Goal: Navigation & Orientation: Find specific page/section

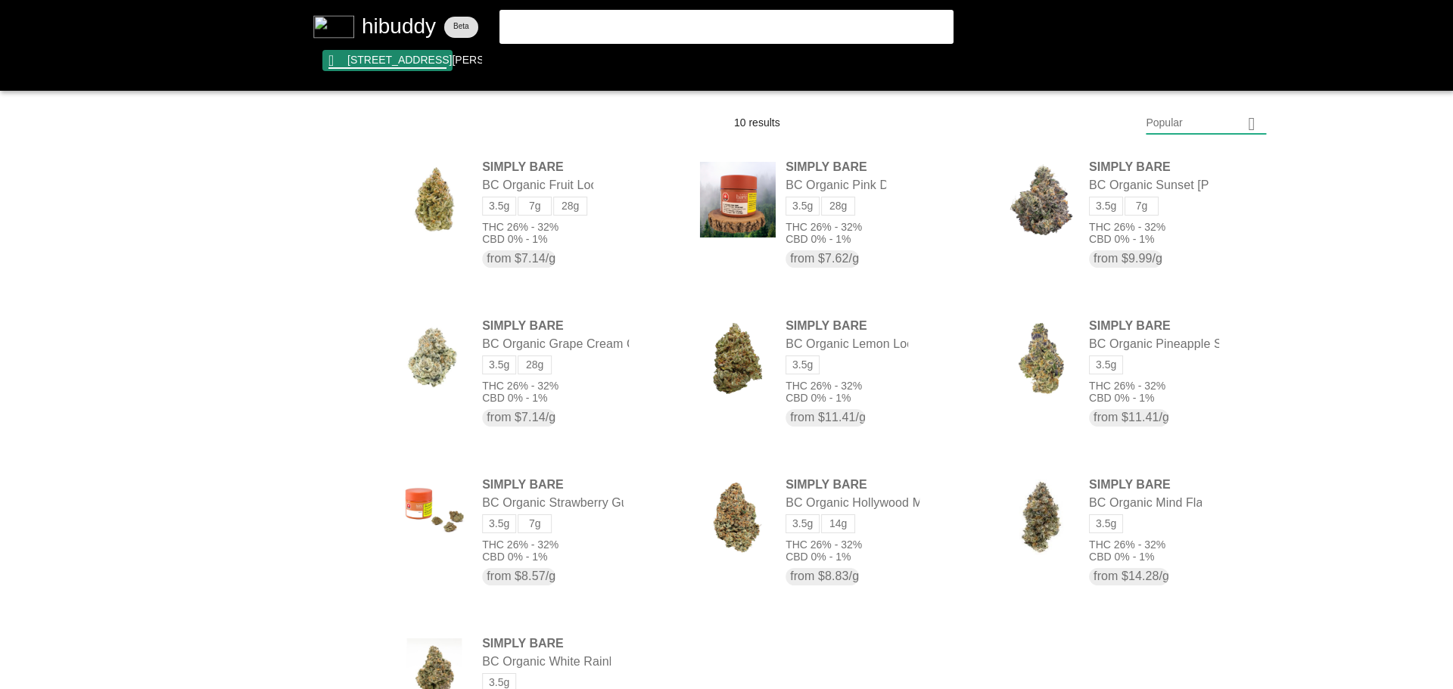
click at [434, 70] on flt-glass-pane at bounding box center [726, 344] width 1453 height 689
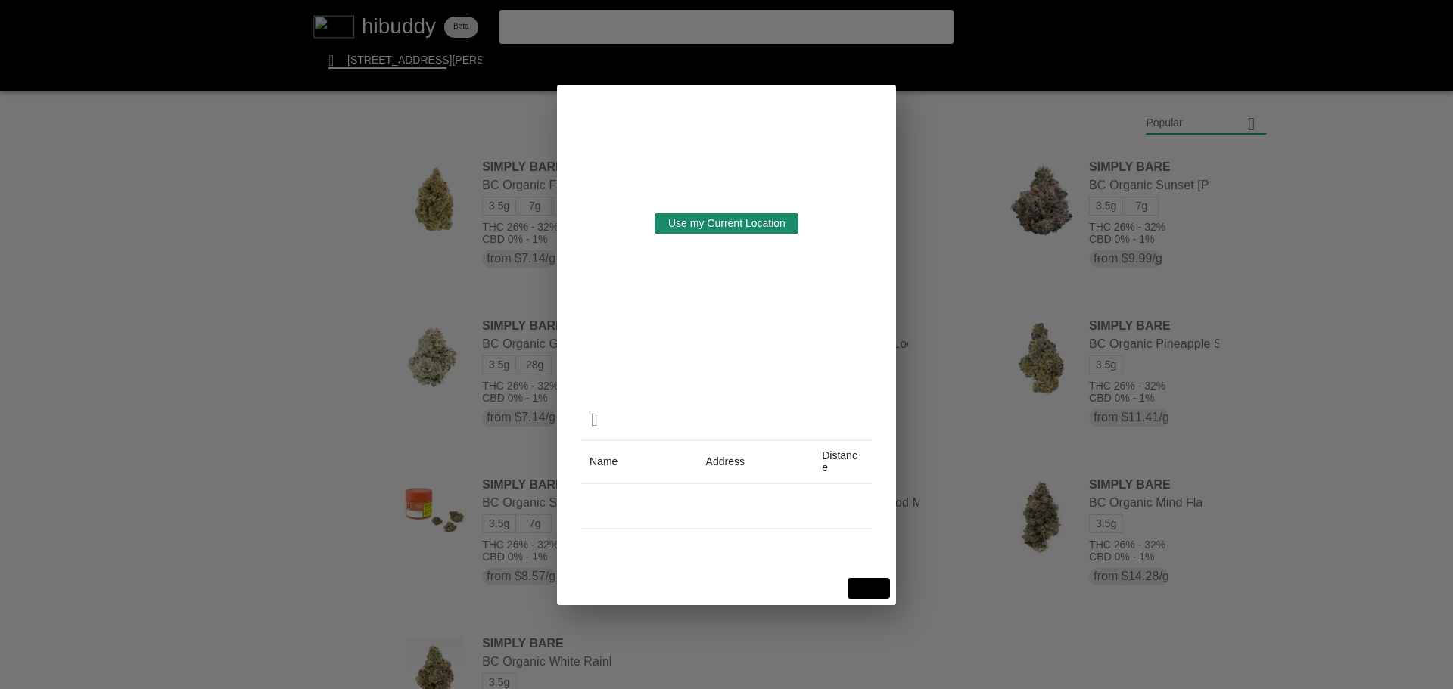
click at [755, 225] on flt-glass-pane at bounding box center [726, 344] width 1453 height 689
click at [751, 220] on flt-glass-pane at bounding box center [726, 344] width 1453 height 689
click at [929, 231] on flt-glass-pane at bounding box center [726, 344] width 1453 height 689
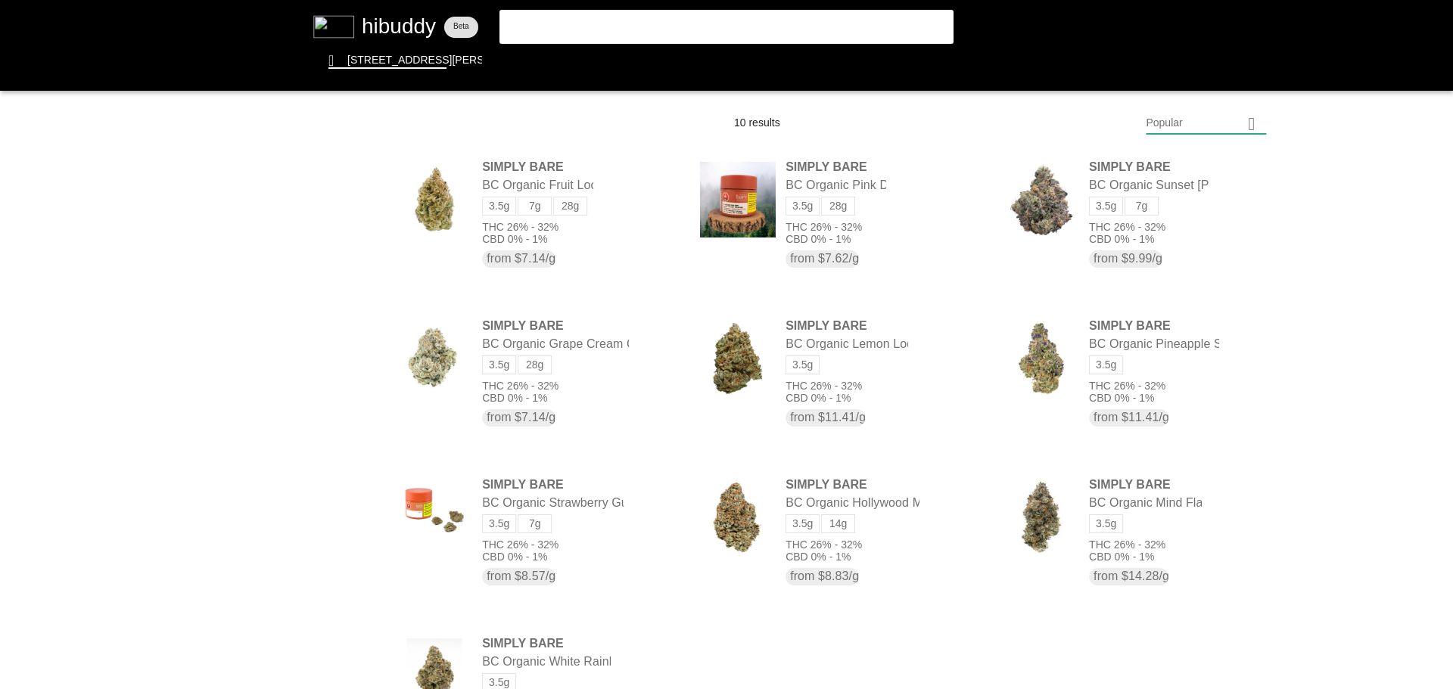
click at [1203, 117] on flt-glass-pane at bounding box center [726, 344] width 1453 height 689
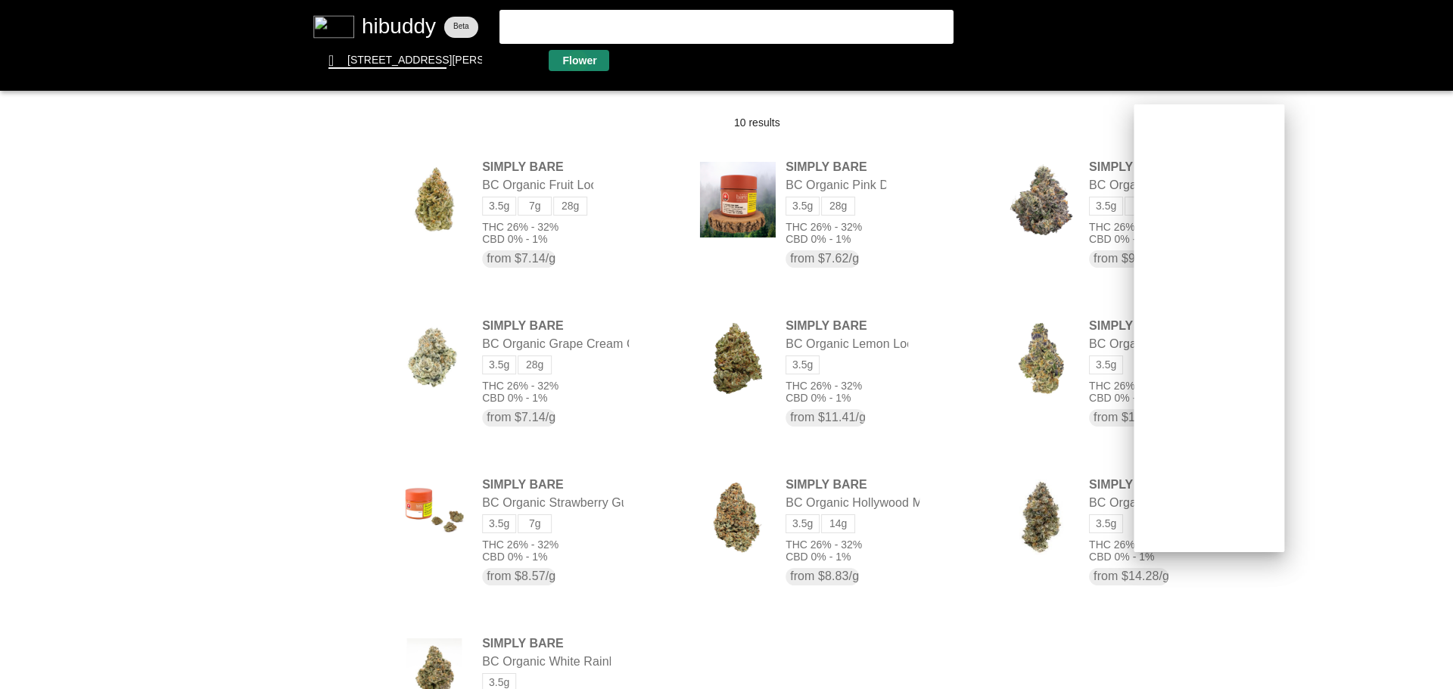
click at [577, 61] on flt-glass-pane at bounding box center [726, 344] width 1453 height 689
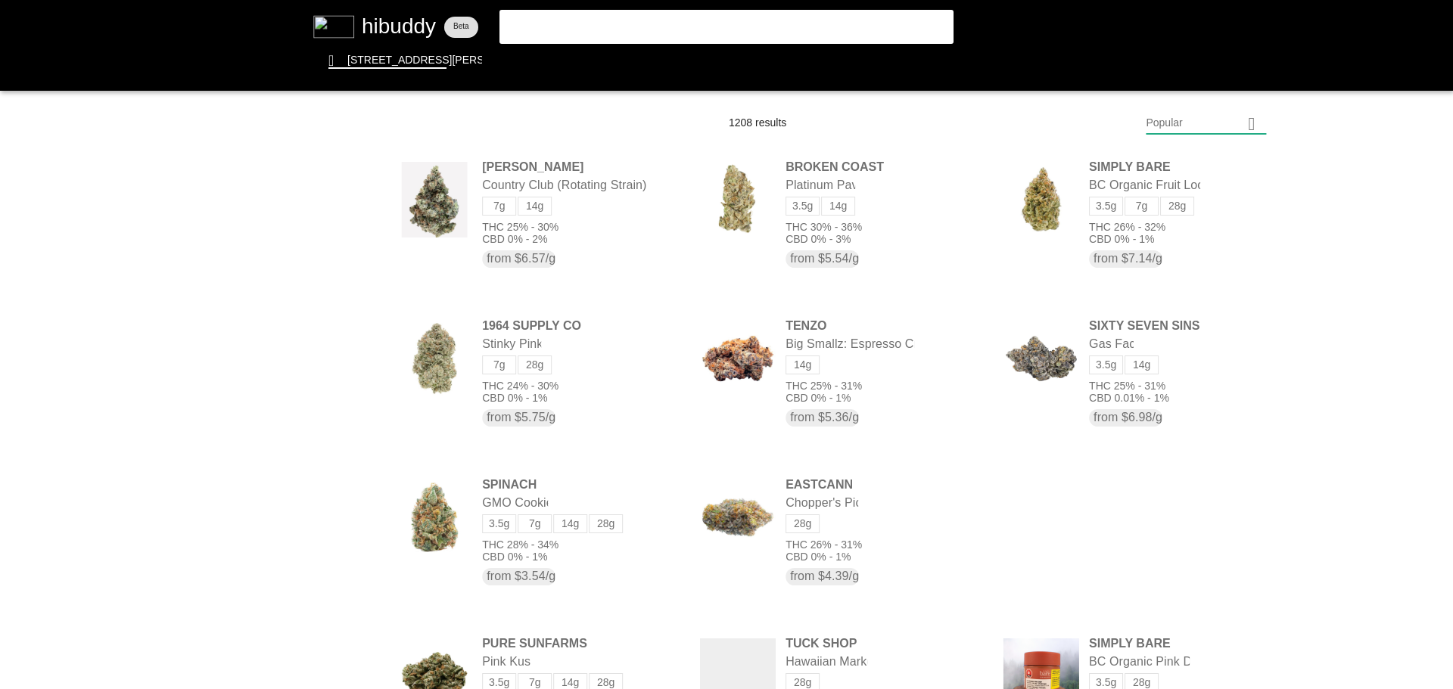
click at [1226, 521] on flt-glass-pane at bounding box center [726, 344] width 1453 height 689
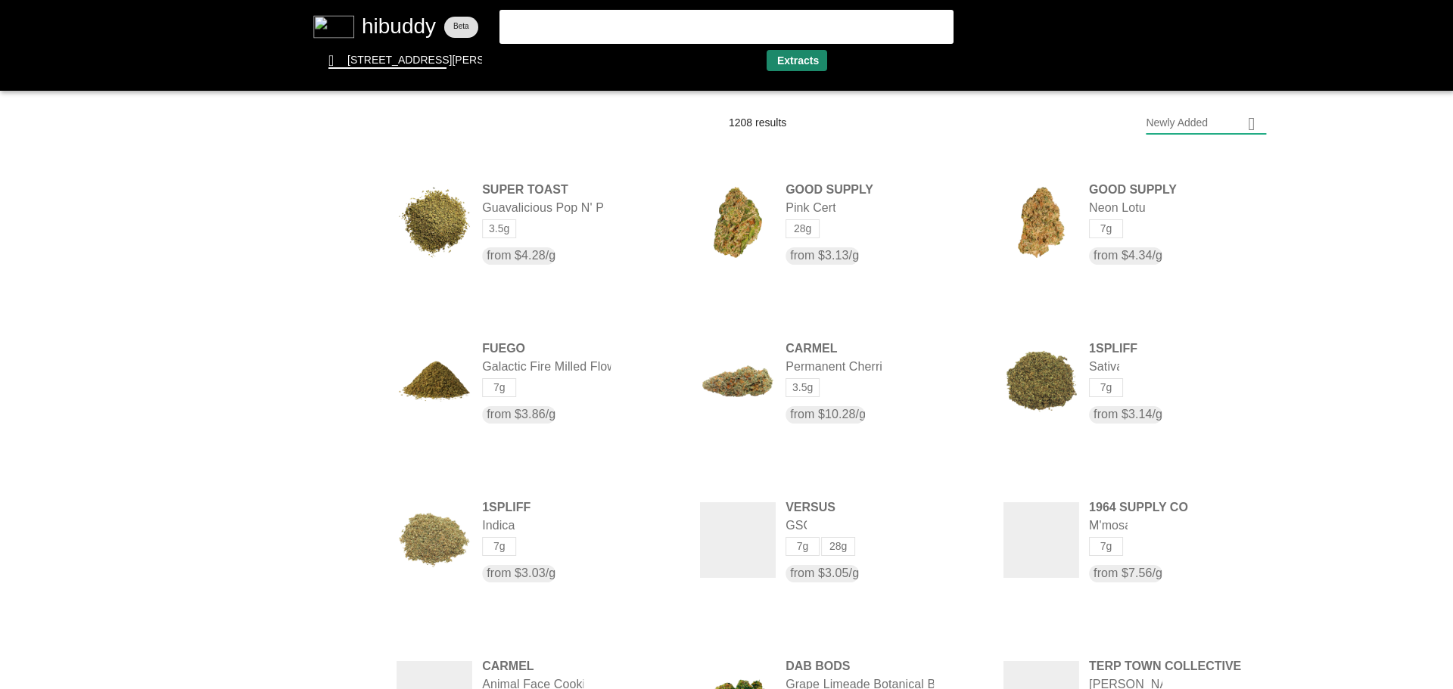
click at [789, 70] on flt-glass-pane at bounding box center [726, 344] width 1453 height 689
